Goal: Transaction & Acquisition: Purchase product/service

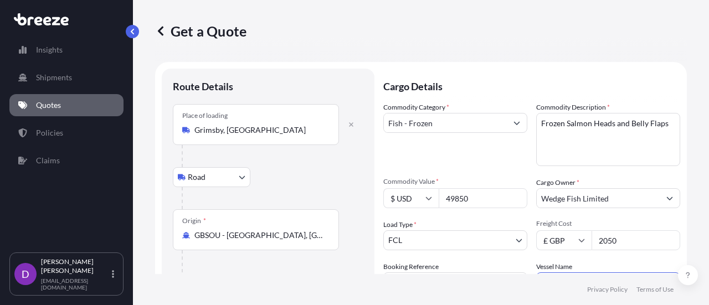
select select "Road"
select select "Sea"
select select "Road"
select select "2"
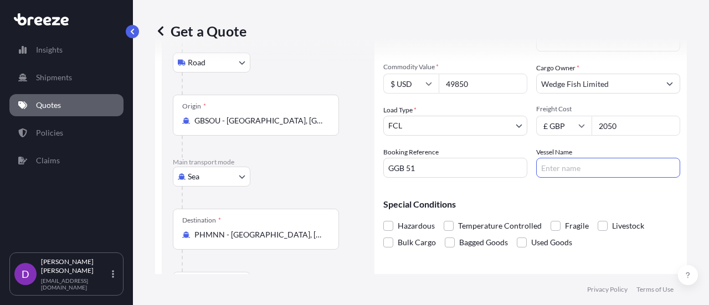
paste input "ONE STORK 026E"
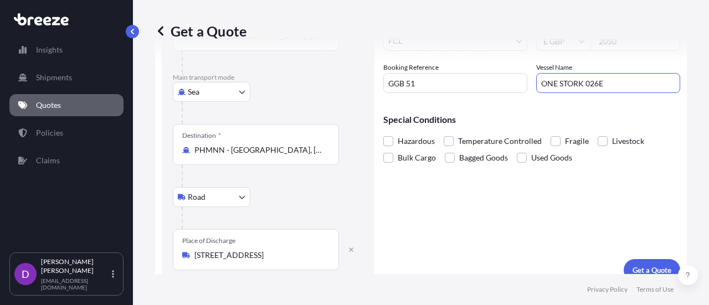
scroll to position [213, 0]
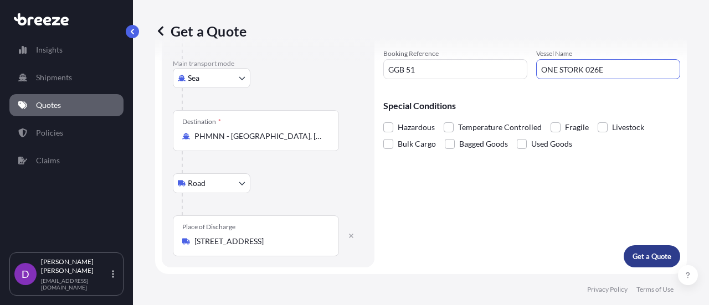
type input "ONE STORK 026E"
click at [633, 258] on p "Get a Quote" at bounding box center [652, 256] width 39 height 11
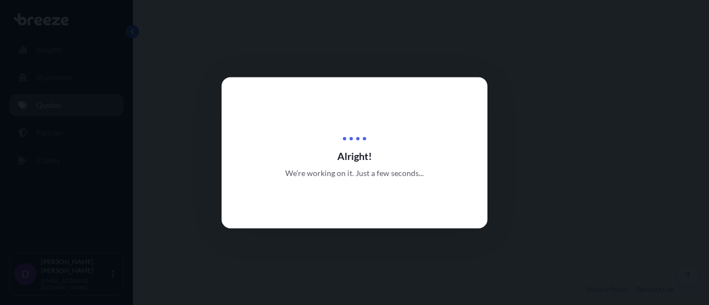
select select "Road"
select select "Sea"
select select "Road"
select select "2"
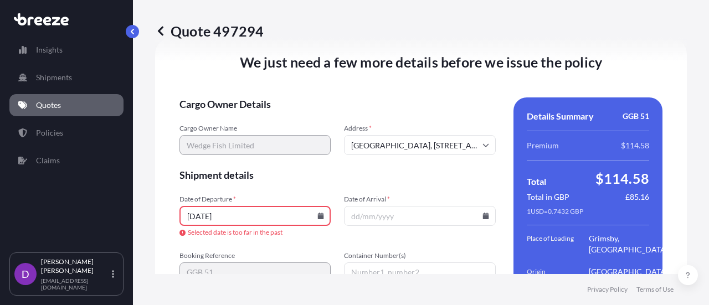
scroll to position [1624, 0]
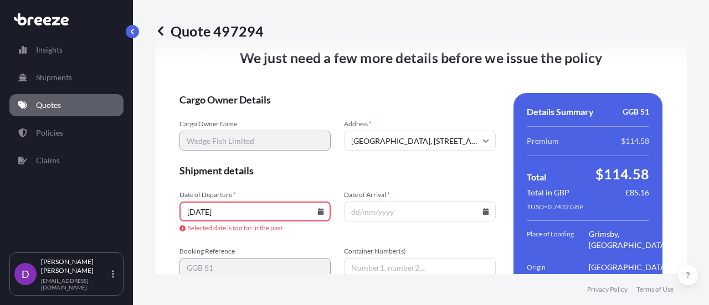
click at [195, 221] on input "[DATE]" at bounding box center [255, 212] width 151 height 20
click at [208, 222] on input "[DATE]" at bounding box center [255, 212] width 151 height 20
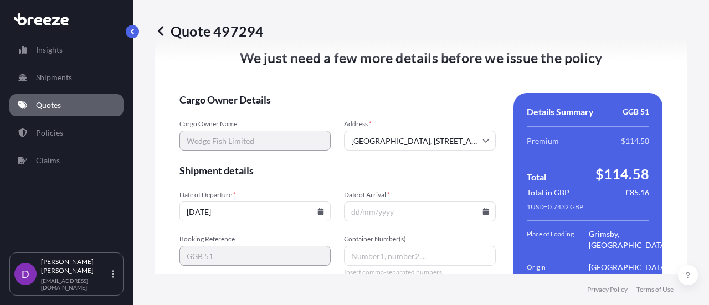
type input "[DATE]"
click at [356, 222] on input "Date of Arrival *" at bounding box center [419, 212] width 151 height 20
type input "[DATE]"
click at [356, 262] on input "Container Number(s)" at bounding box center [419, 256] width 151 height 20
click at [319, 96] on div "We just need a few more details before we issue the policy Cargo Owner Details …" at bounding box center [421, 223] width 532 height 380
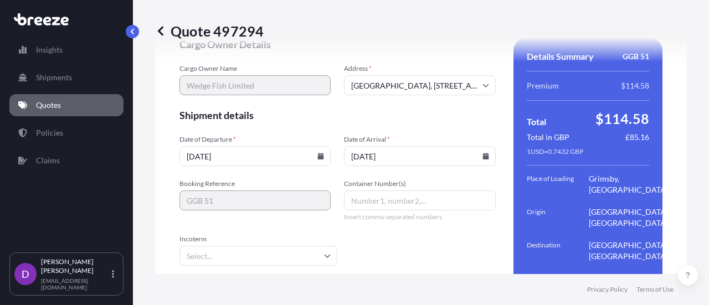
scroll to position [1681, 0]
paste input "OTPU6285806"
click at [327, 258] on icon at bounding box center [327, 255] width 7 height 7
type input "OTPU6285806"
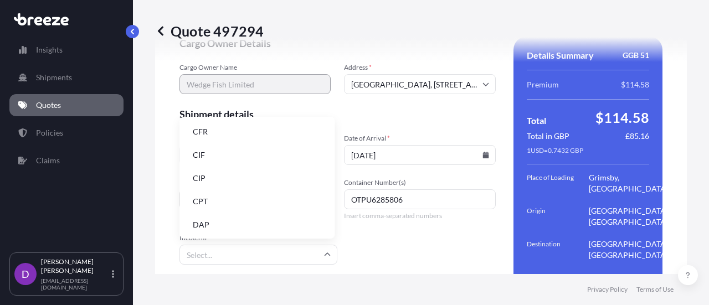
scroll to position [1682, 0]
click at [213, 157] on li "CIF" at bounding box center [257, 155] width 146 height 21
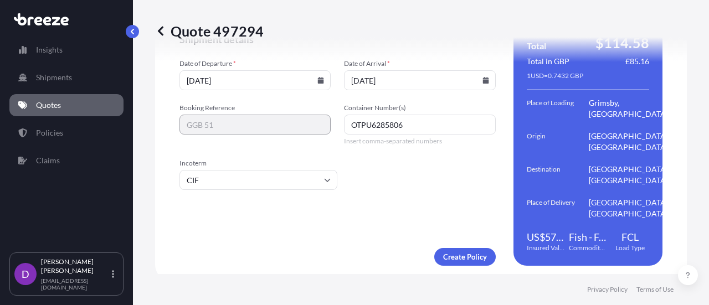
scroll to position [1785, 0]
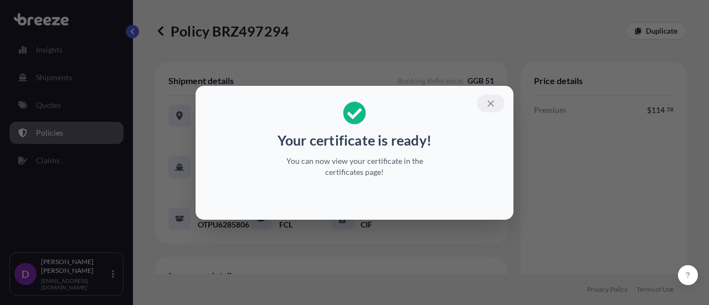
click at [492, 104] on icon "button" at bounding box center [491, 103] width 6 height 6
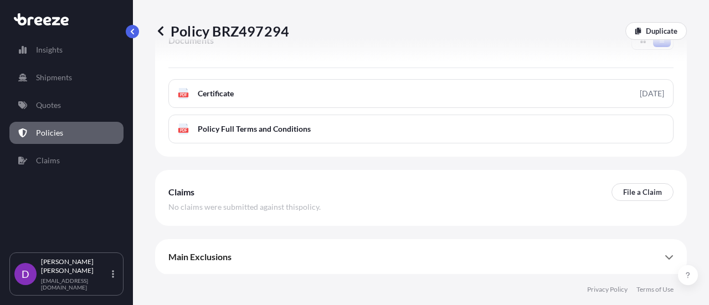
scroll to position [422, 0]
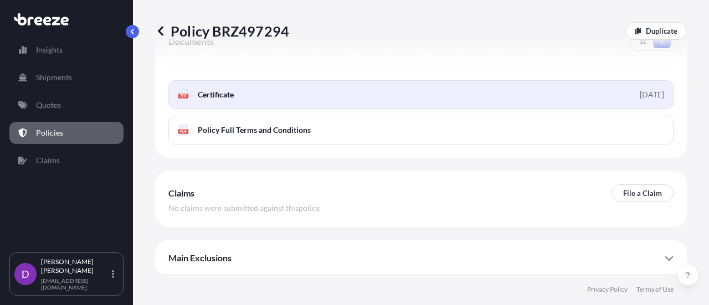
click at [199, 100] on span "Certificate" at bounding box center [216, 94] width 36 height 11
